Goal: Information Seeking & Learning: Find specific page/section

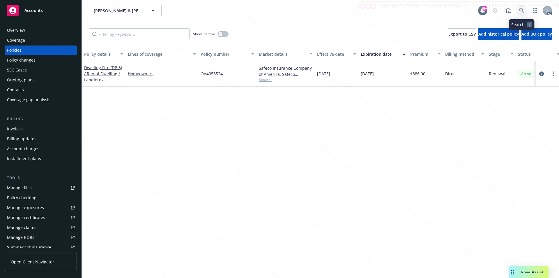
click at [522, 9] on icon at bounding box center [521, 10] width 5 height 5
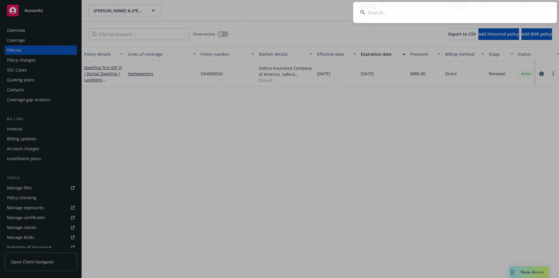
type input "[PERSON_NAME] [PERSON_NAME] & [PERSON_NAME] A"
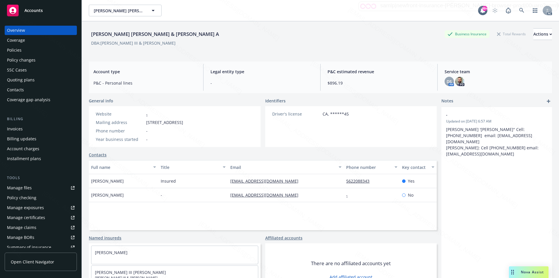
drag, startPoint x: 147, startPoint y: 122, endPoint x: 184, endPoint y: 122, distance: 37.0
click at [183, 122] on span "[STREET_ADDRESS]" at bounding box center [164, 122] width 37 height 6
copy span "[STREET_ADDRESS]"
click at [519, 10] on icon at bounding box center [521, 10] width 5 height 5
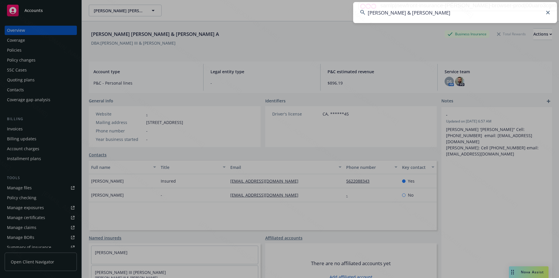
type input "[PERSON_NAME] & [PERSON_NAME]"
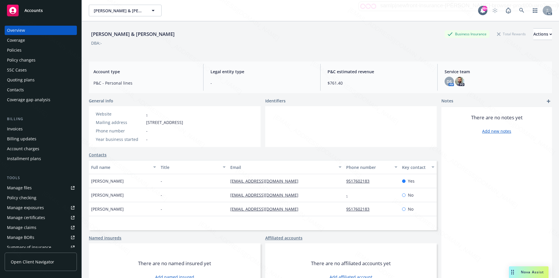
click at [147, 124] on span "[STREET_ADDRESS]" at bounding box center [164, 122] width 37 height 6
click at [519, 9] on icon at bounding box center [521, 10] width 5 height 5
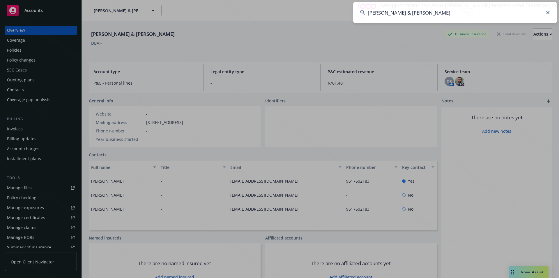
type input "[PERSON_NAME] & [PERSON_NAME]"
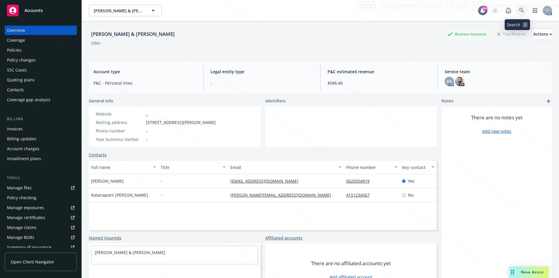
click at [519, 10] on icon at bounding box center [521, 10] width 5 height 5
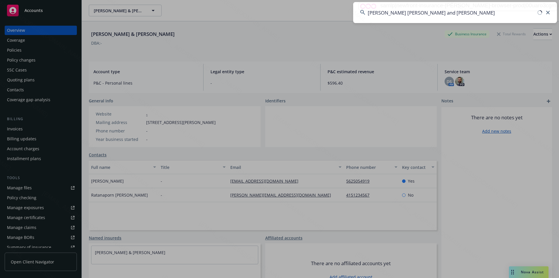
type input "[PERSON_NAME] [PERSON_NAME] and [PERSON_NAME]"
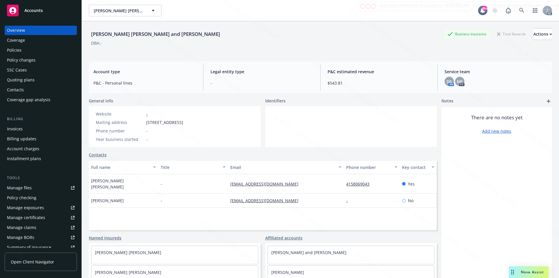
click at [147, 120] on span "[STREET_ADDRESS]" at bounding box center [164, 122] width 37 height 6
drag, startPoint x: 147, startPoint y: 120, endPoint x: 181, endPoint y: 122, distance: 34.1
click at [181, 122] on span "[STREET_ADDRESS]" at bounding box center [164, 122] width 37 height 6
copy span "[STREET_ADDRESS]"
click at [519, 9] on icon at bounding box center [521, 10] width 5 height 5
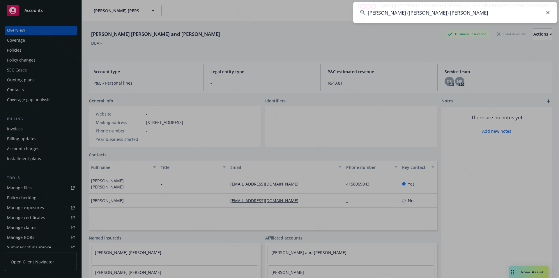
type input "[PERSON_NAME] ([PERSON_NAME]) [PERSON_NAME]"
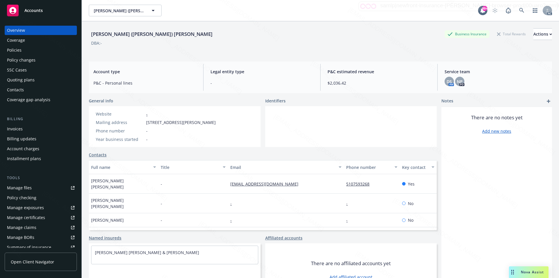
click at [23, 50] on div "Policies" at bounding box center [41, 49] width 68 height 9
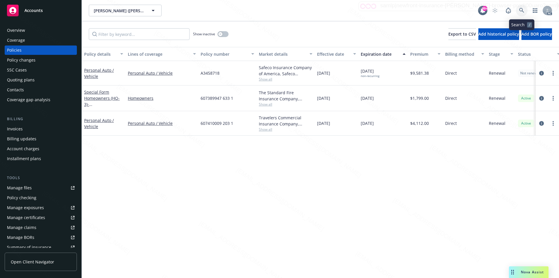
click at [523, 9] on icon at bounding box center [521, 10] width 5 height 5
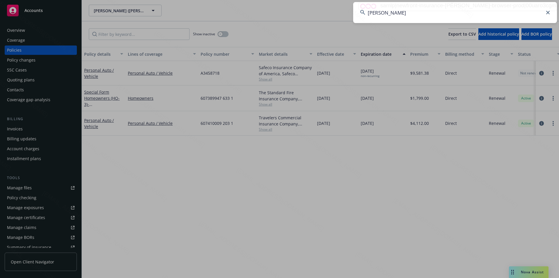
type input "[PERSON_NAME]"
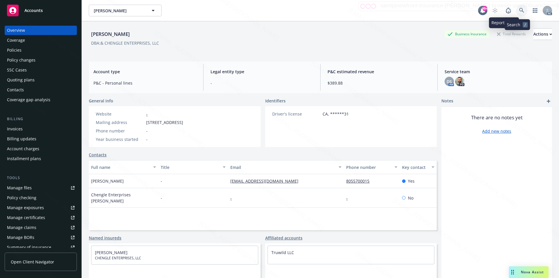
click at [519, 10] on icon at bounding box center [521, 10] width 5 height 5
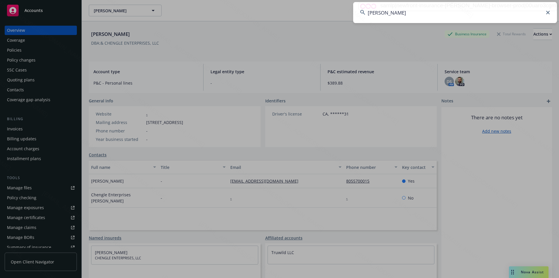
type input "[PERSON_NAME]"
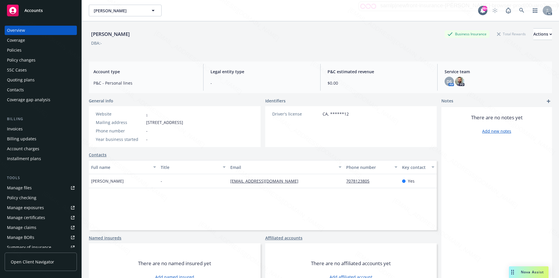
click at [530, 133] on div "There are no notes yet Add new notes" at bounding box center [497, 124] width 111 height 20
